Goal: Transaction & Acquisition: Purchase product/service

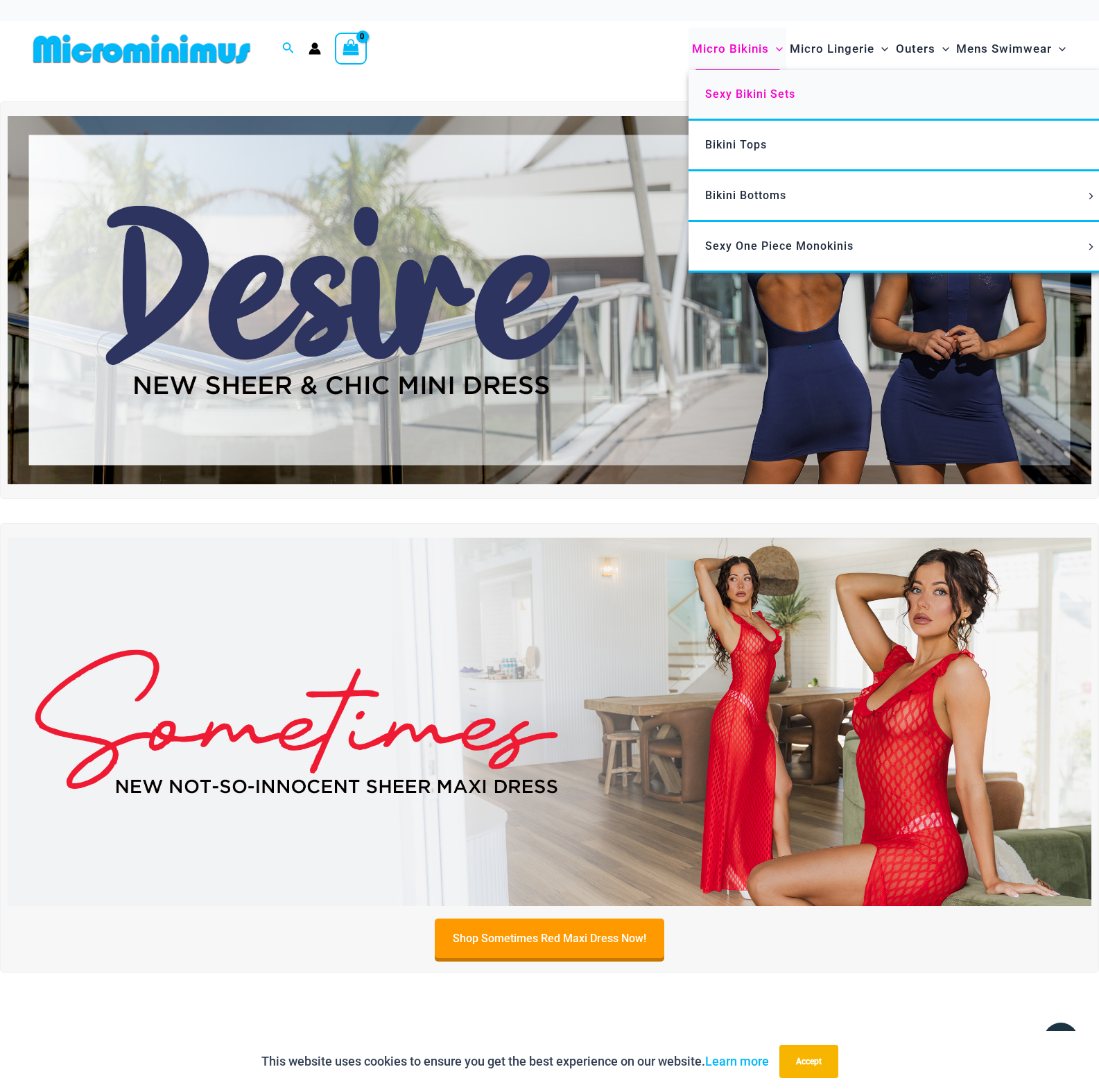
click at [735, 92] on span "Sexy Bikini Sets" at bounding box center [750, 94] width 90 height 13
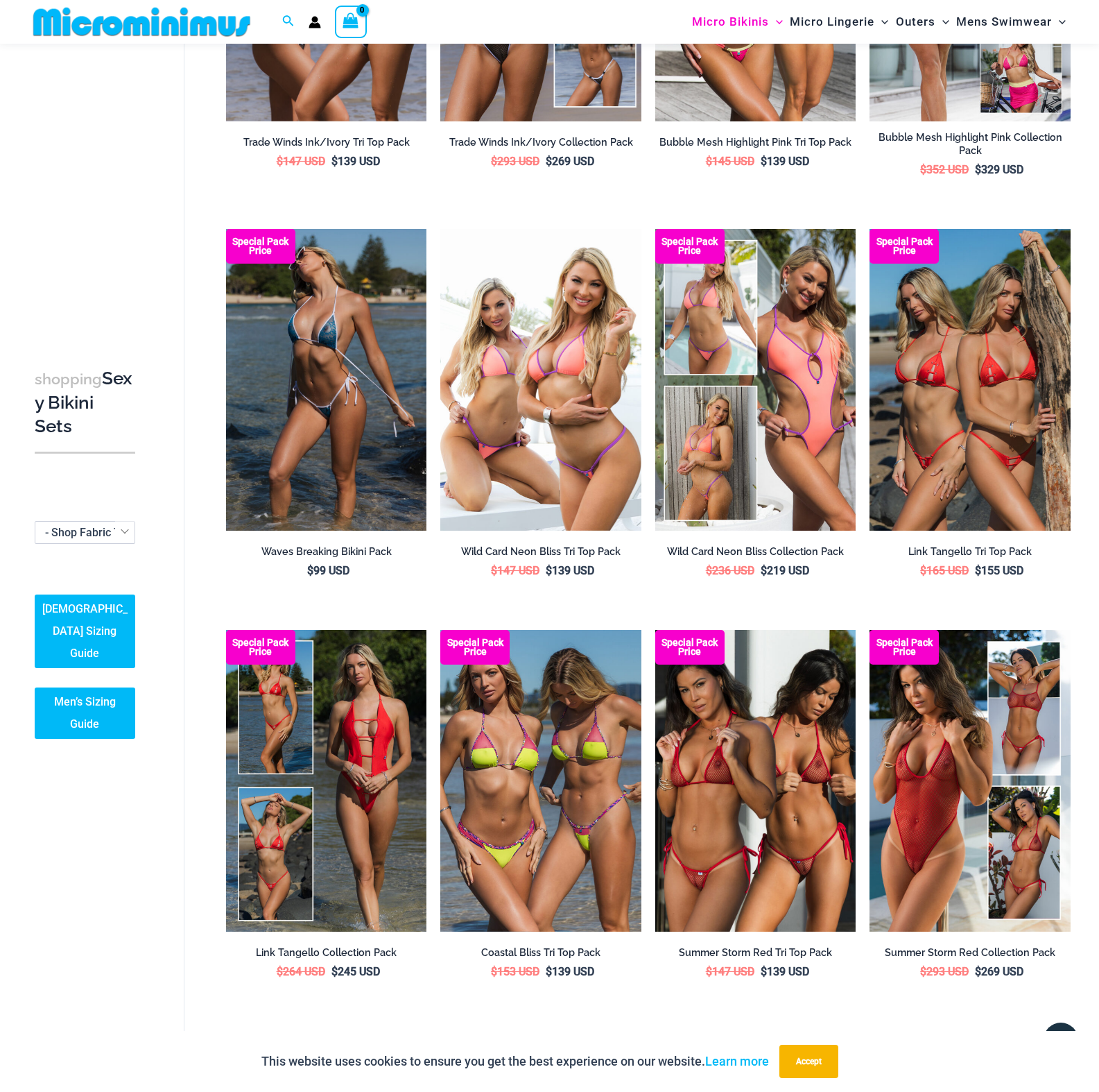
scroll to position [320, 0]
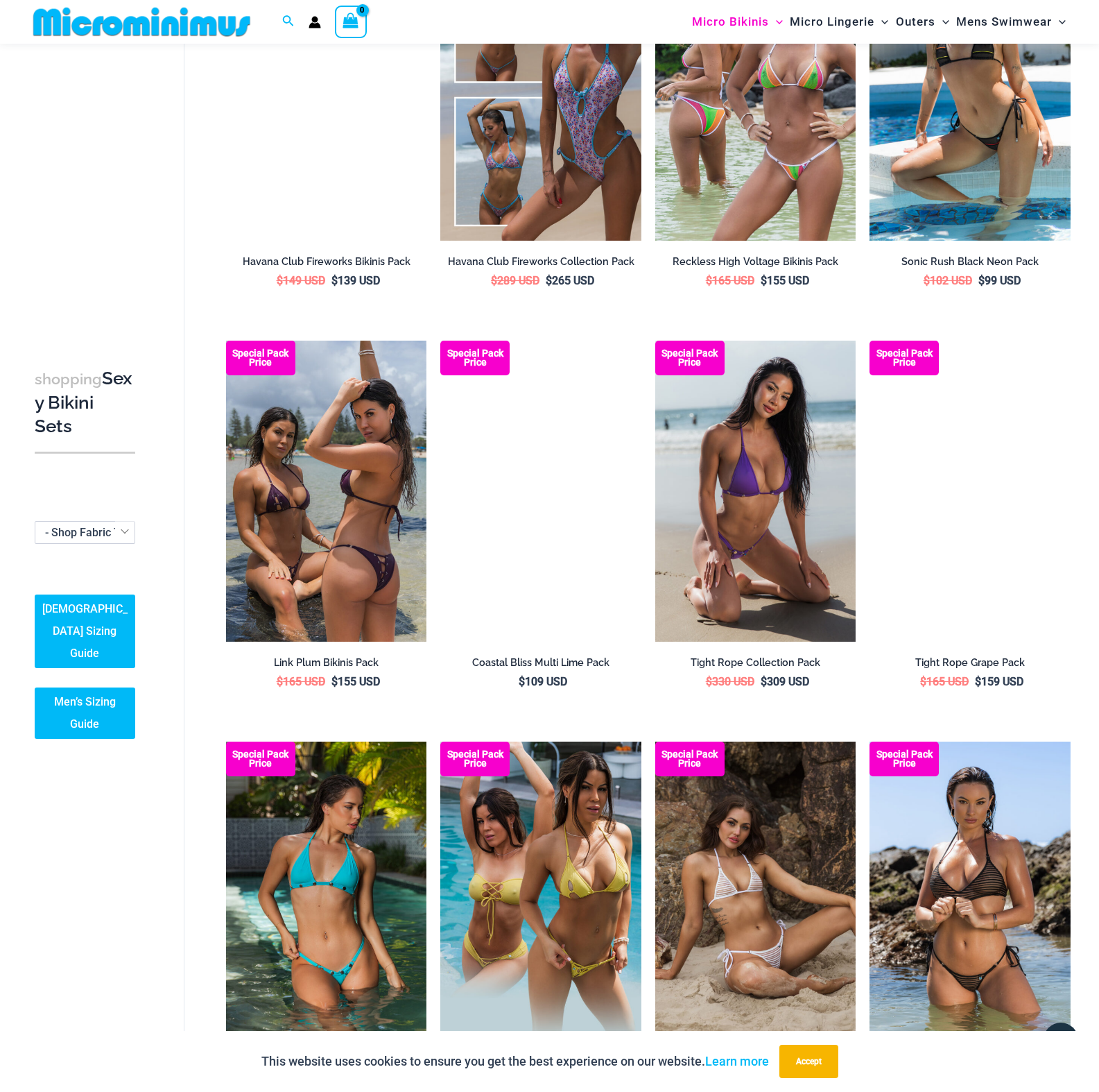
scroll to position [2319, 0]
